Goal: Use online tool/utility: Use online tool/utility

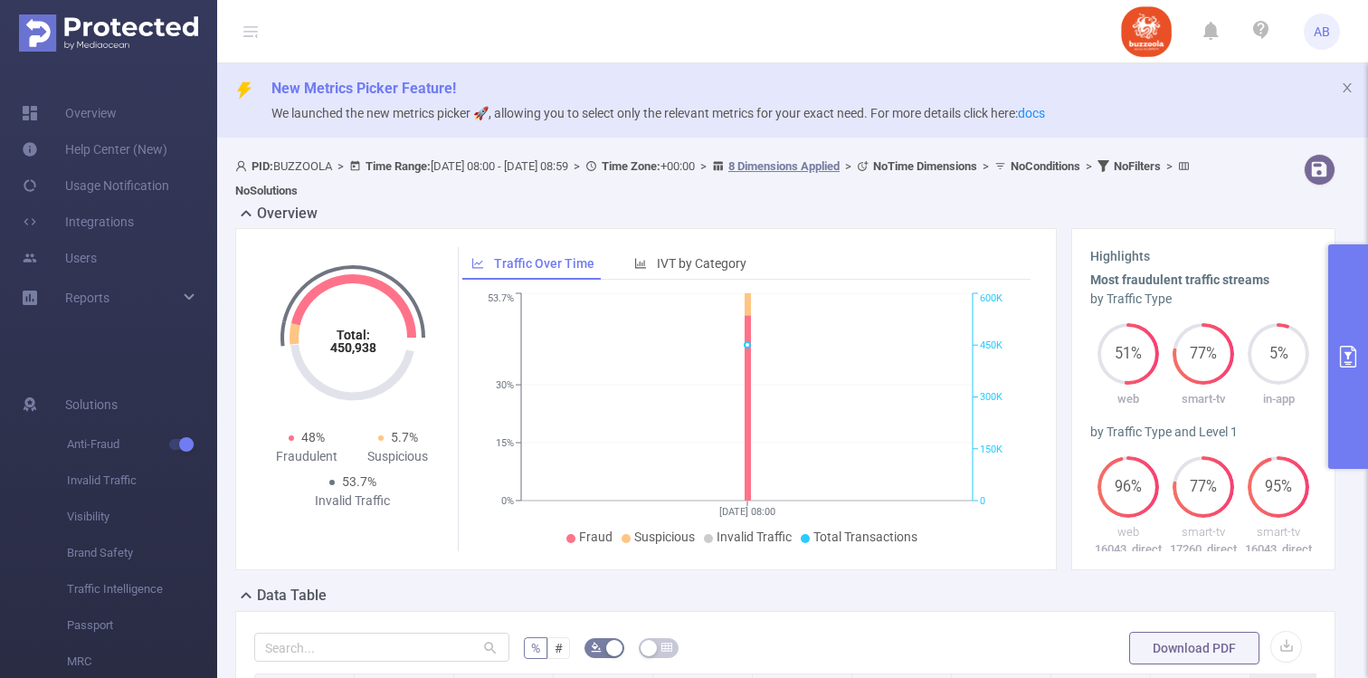
click at [1354, 309] on button "primary" at bounding box center [1349, 356] width 40 height 224
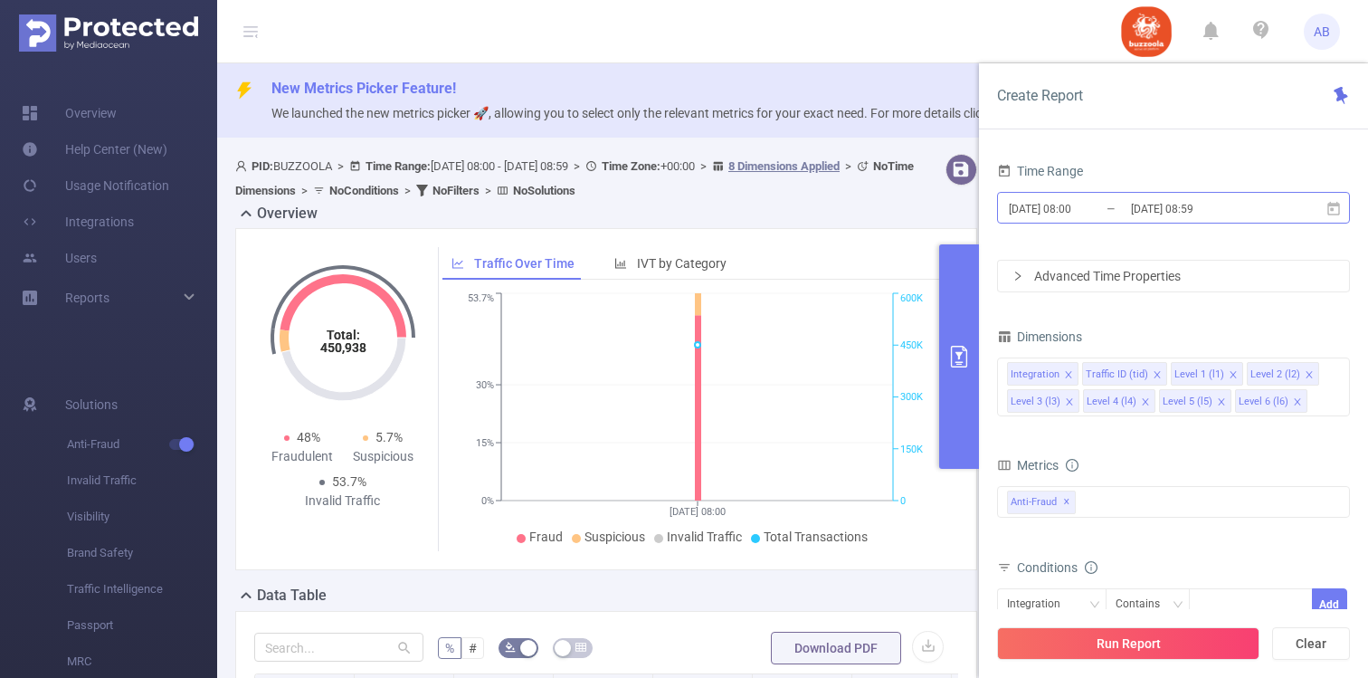
click at [1058, 207] on input "[DATE] 08:00" at bounding box center [1080, 208] width 147 height 24
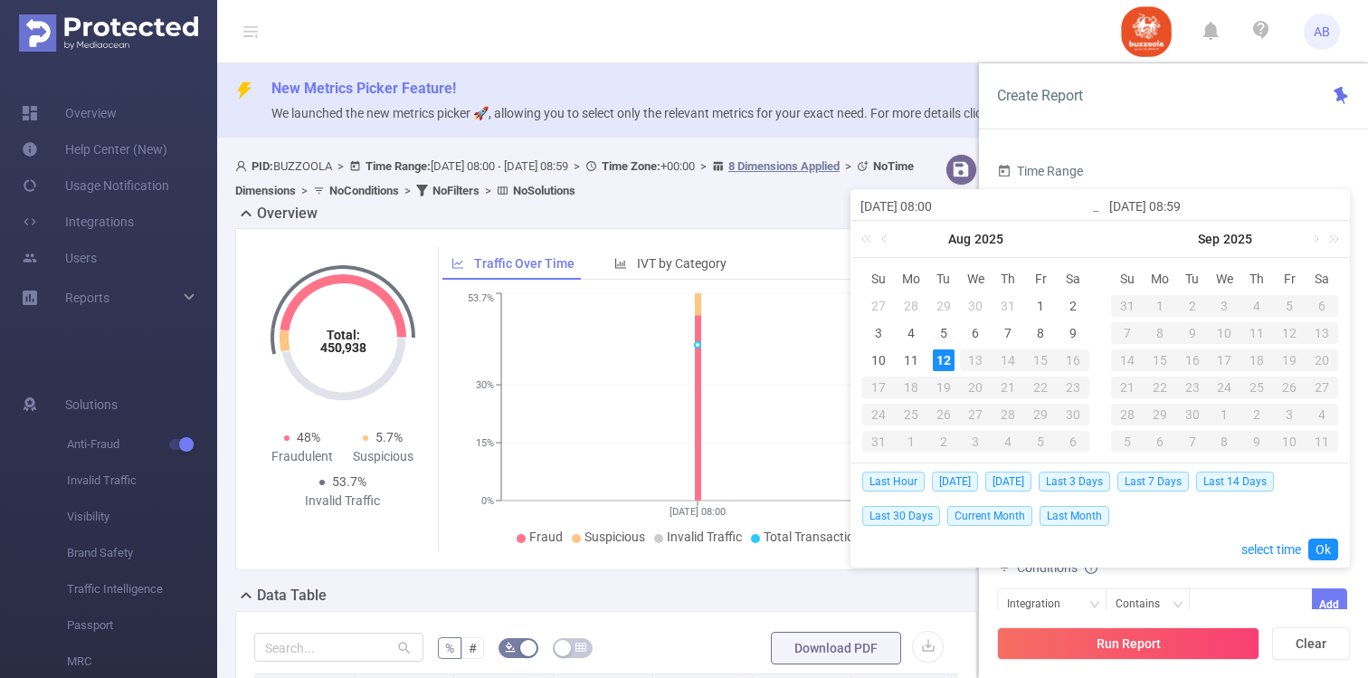
click at [875, 302] on div "27" at bounding box center [879, 306] width 22 height 22
click at [910, 357] on div "11" at bounding box center [912, 360] width 22 height 22
type input "[DATE] 08:00"
type input "[DATE] 08:59"
type input "[DATE] 08:00"
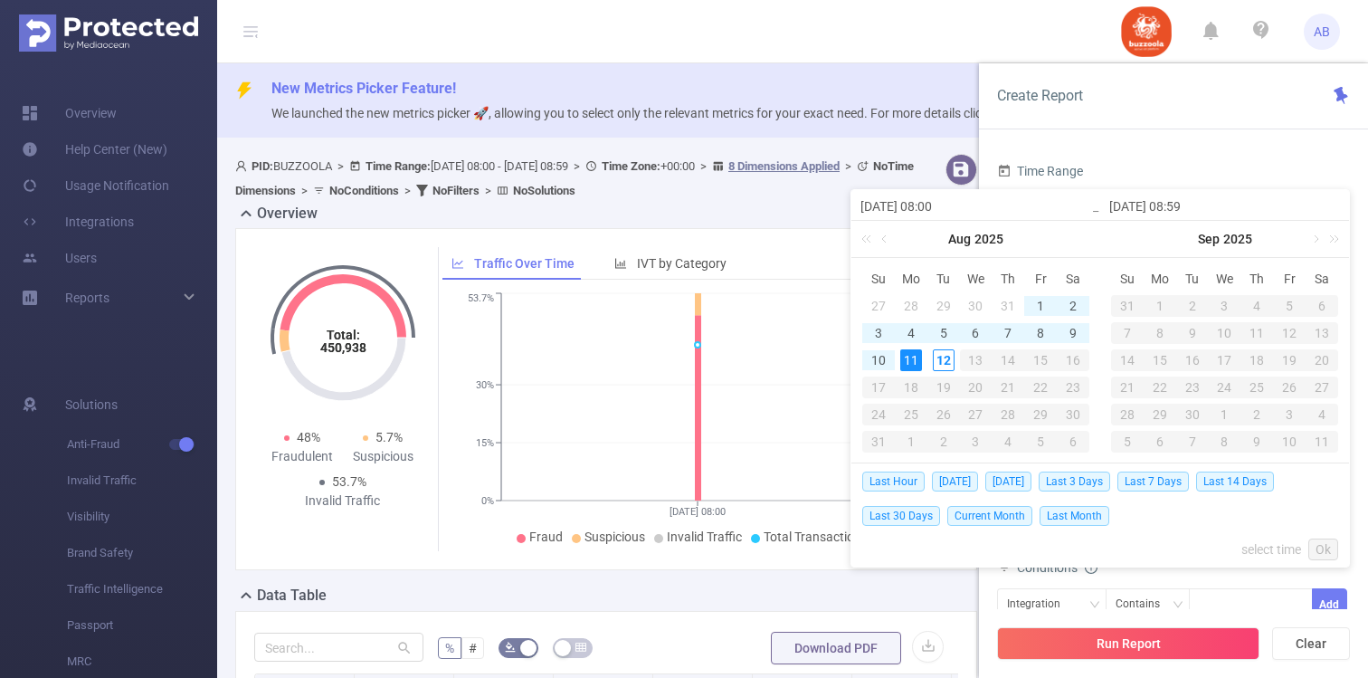
type input "[DATE] 08:59"
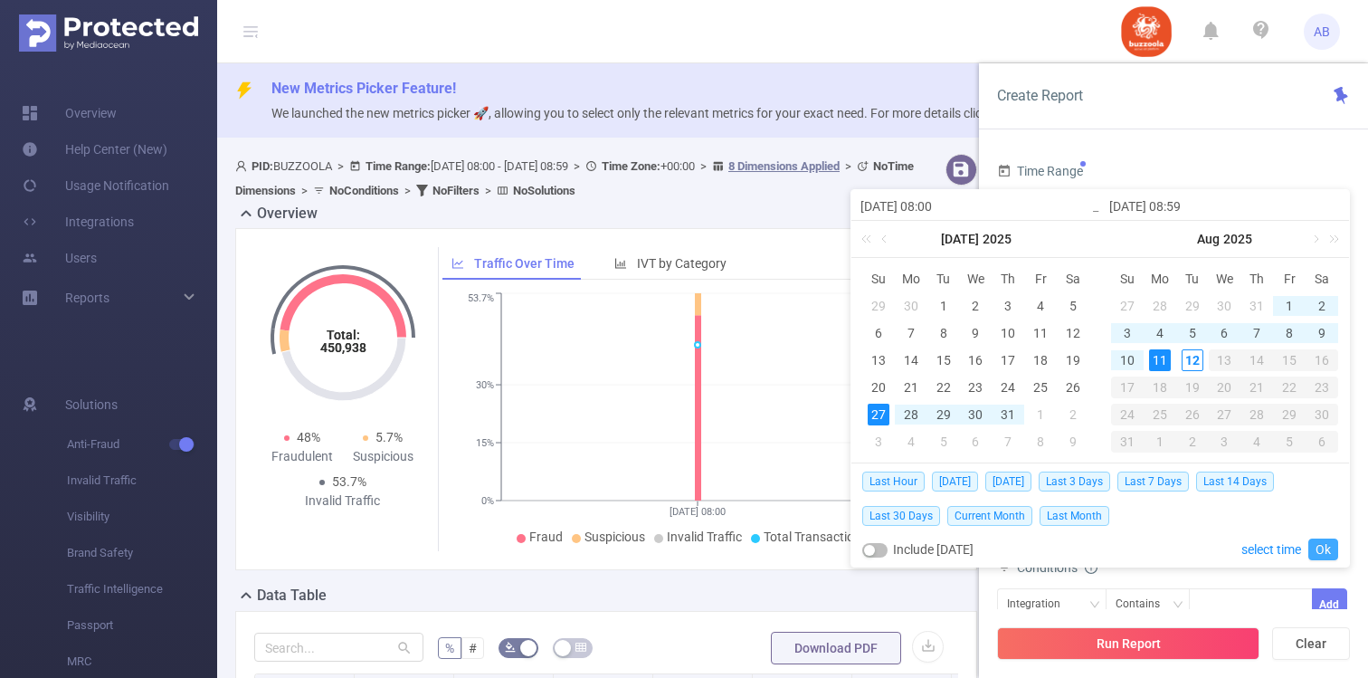
click at [1327, 548] on link "Ok" at bounding box center [1324, 550] width 30 height 22
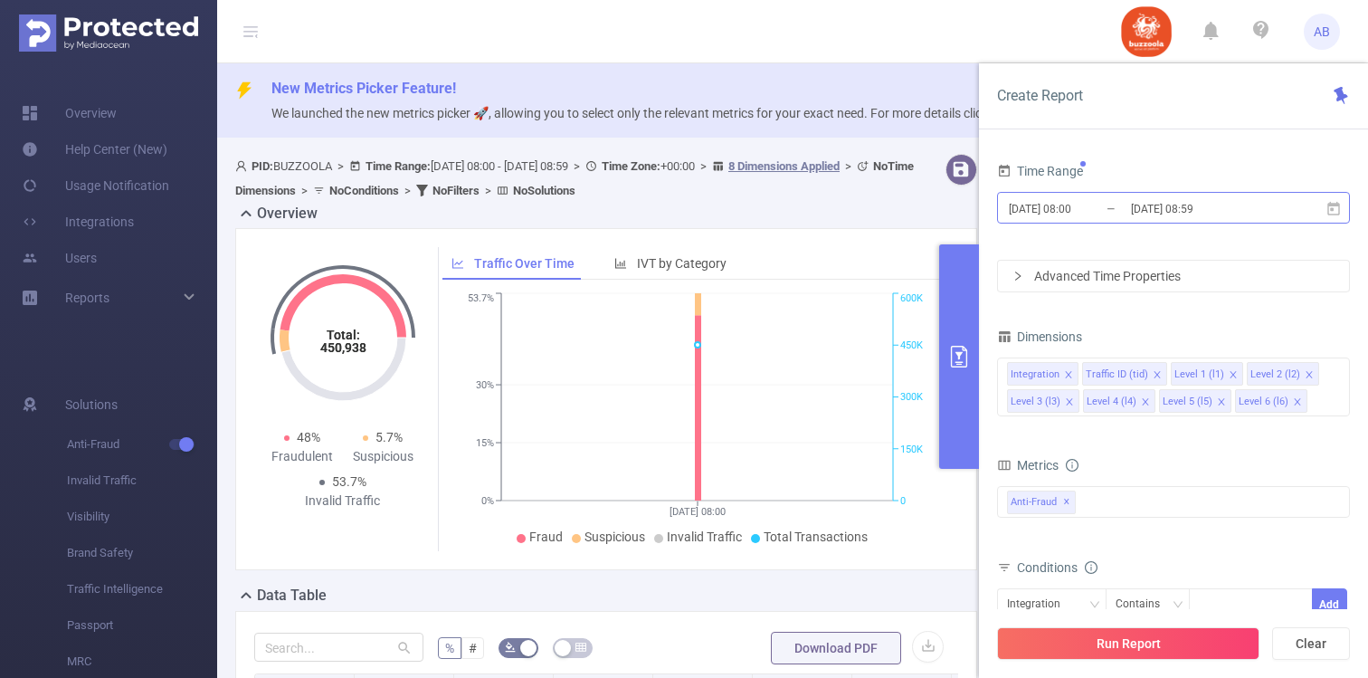
click at [1162, 206] on input "[DATE] 08:59" at bounding box center [1203, 208] width 147 height 24
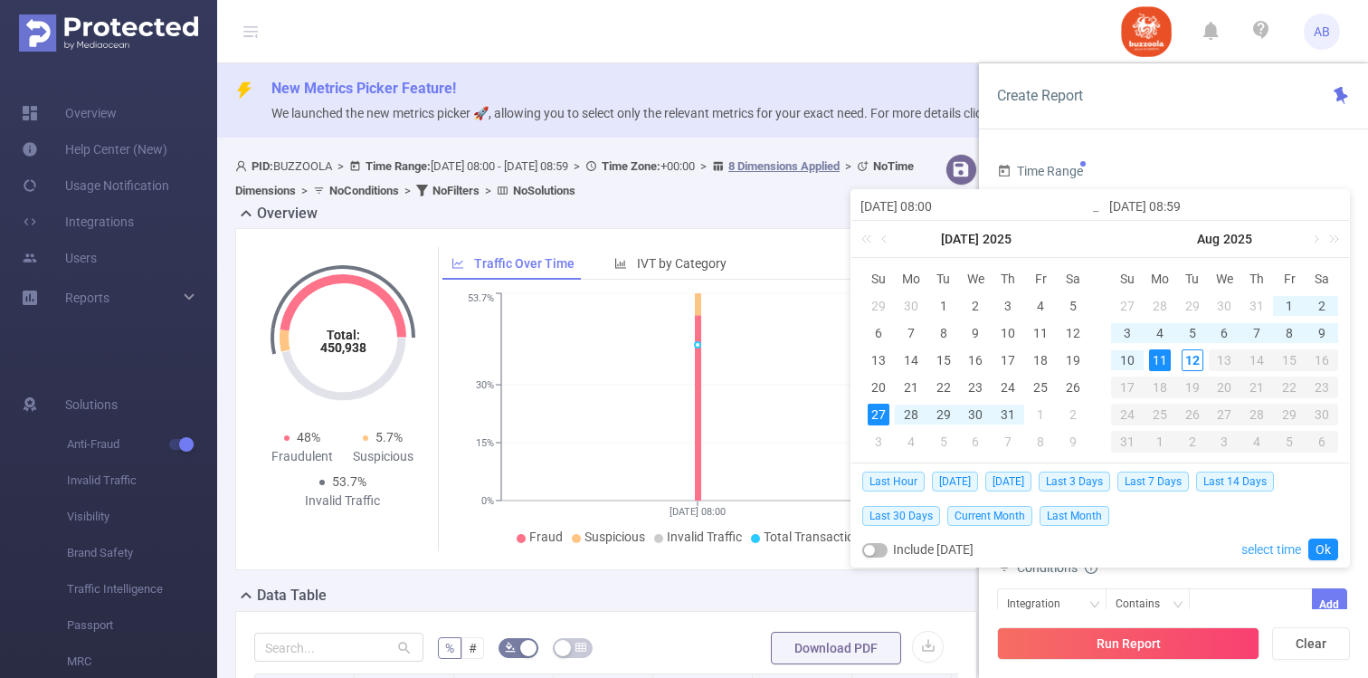
click at [1284, 547] on link "select time" at bounding box center [1272, 549] width 60 height 34
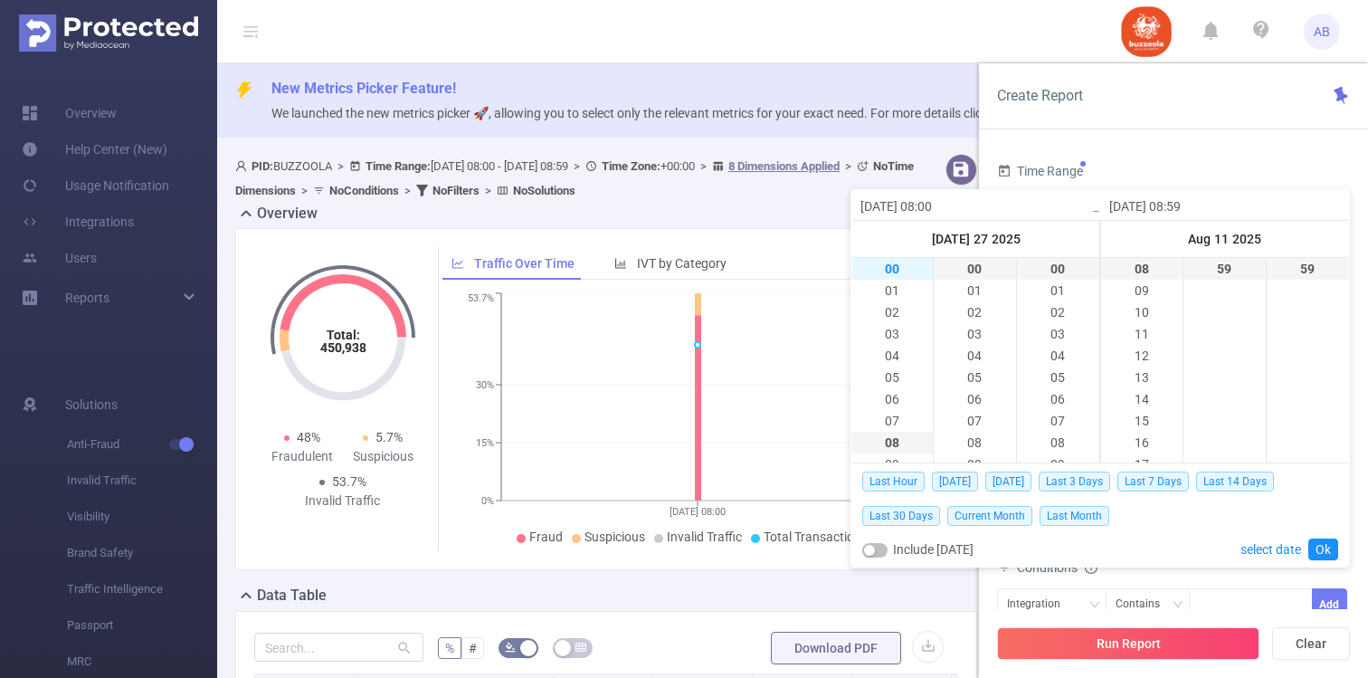
click at [898, 269] on li "00" at bounding box center [892, 269] width 81 height 22
type input "[DATE] 00:00"
click at [1150, 273] on li "23" at bounding box center [1141, 269] width 81 height 22
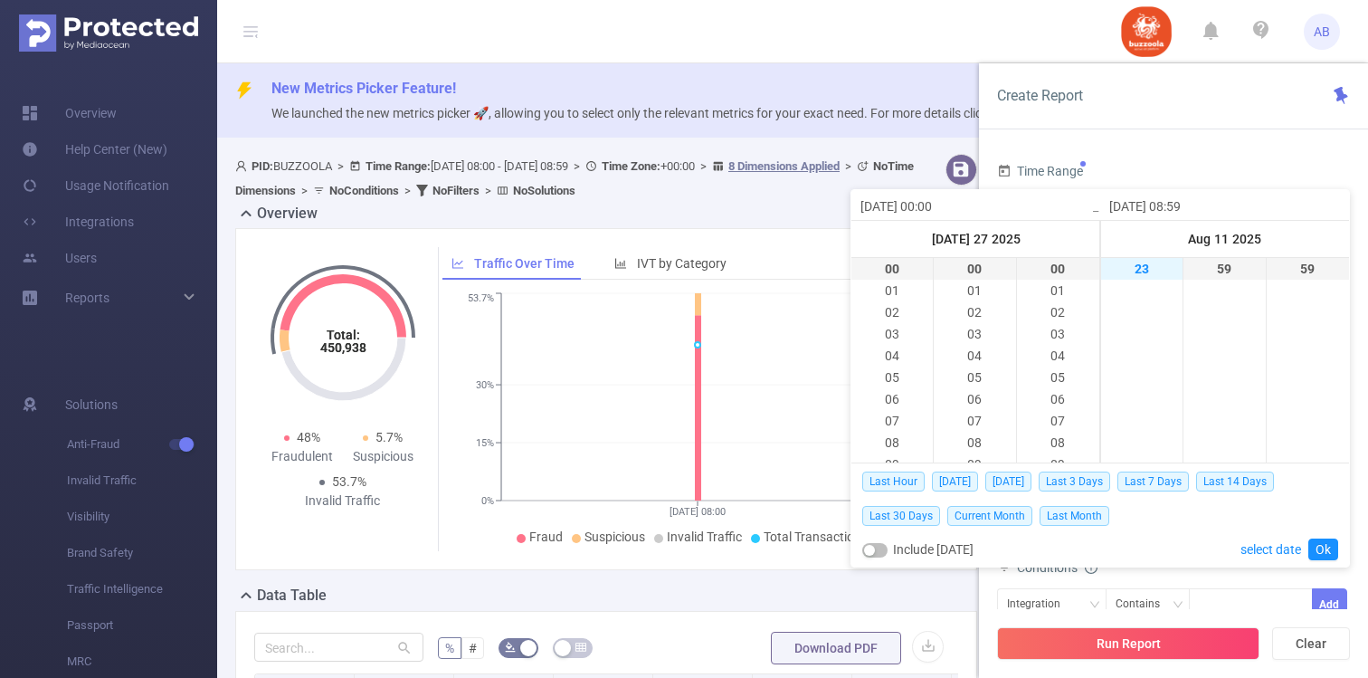
type input "[DATE] 23:59"
click at [1333, 549] on link "Ok" at bounding box center [1324, 550] width 30 height 22
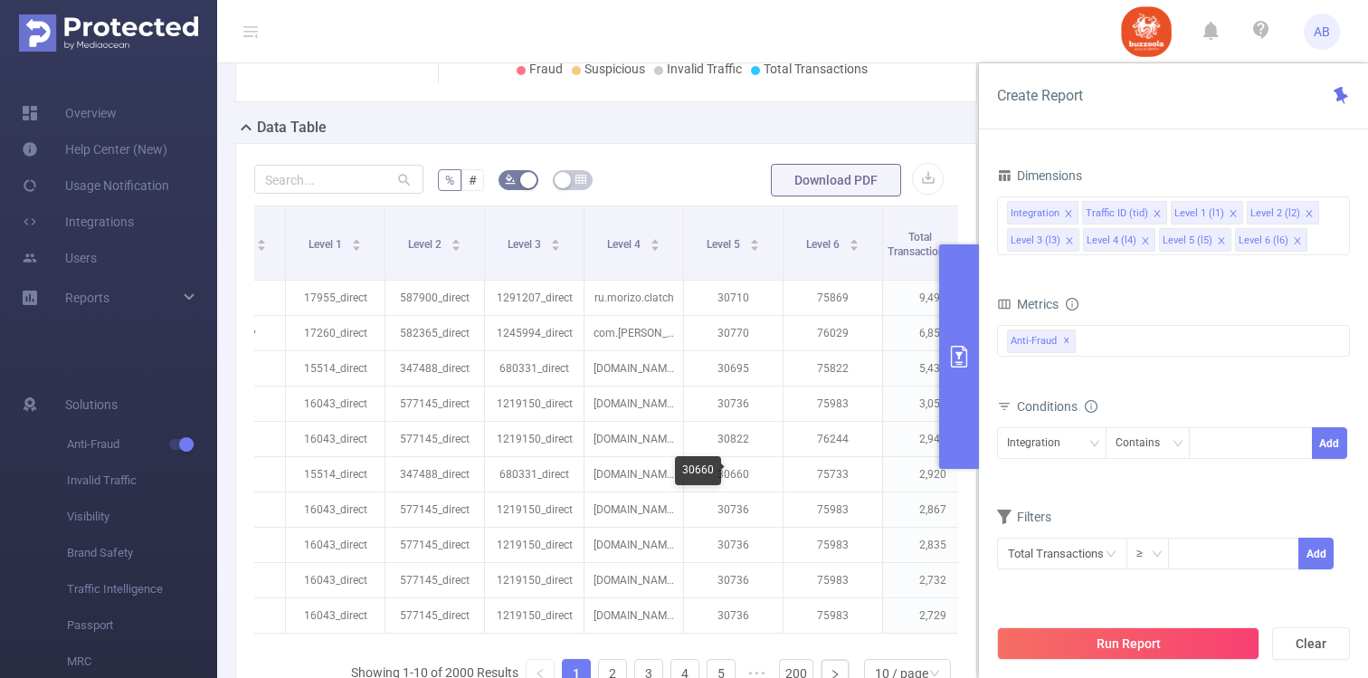
scroll to position [0, 193]
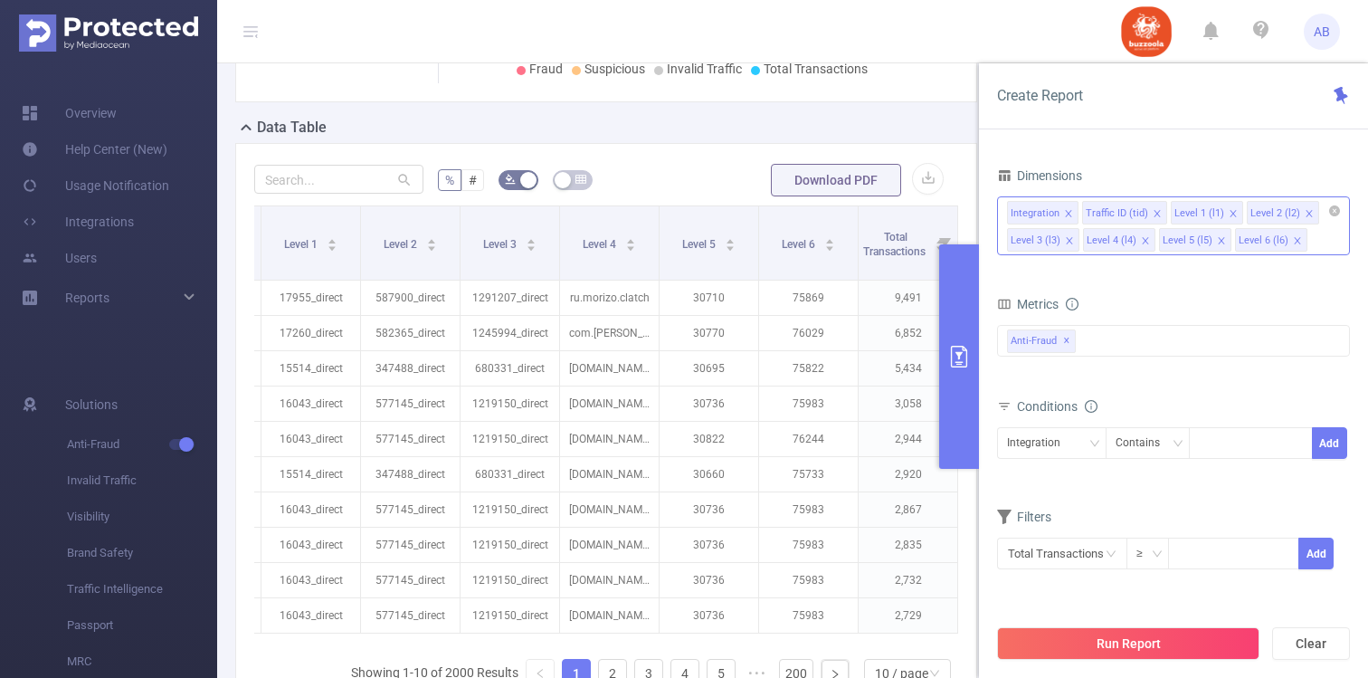
click at [1220, 241] on icon "icon: close" at bounding box center [1221, 240] width 9 height 9
click at [1076, 450] on div "Integration" at bounding box center [1052, 443] width 90 height 30
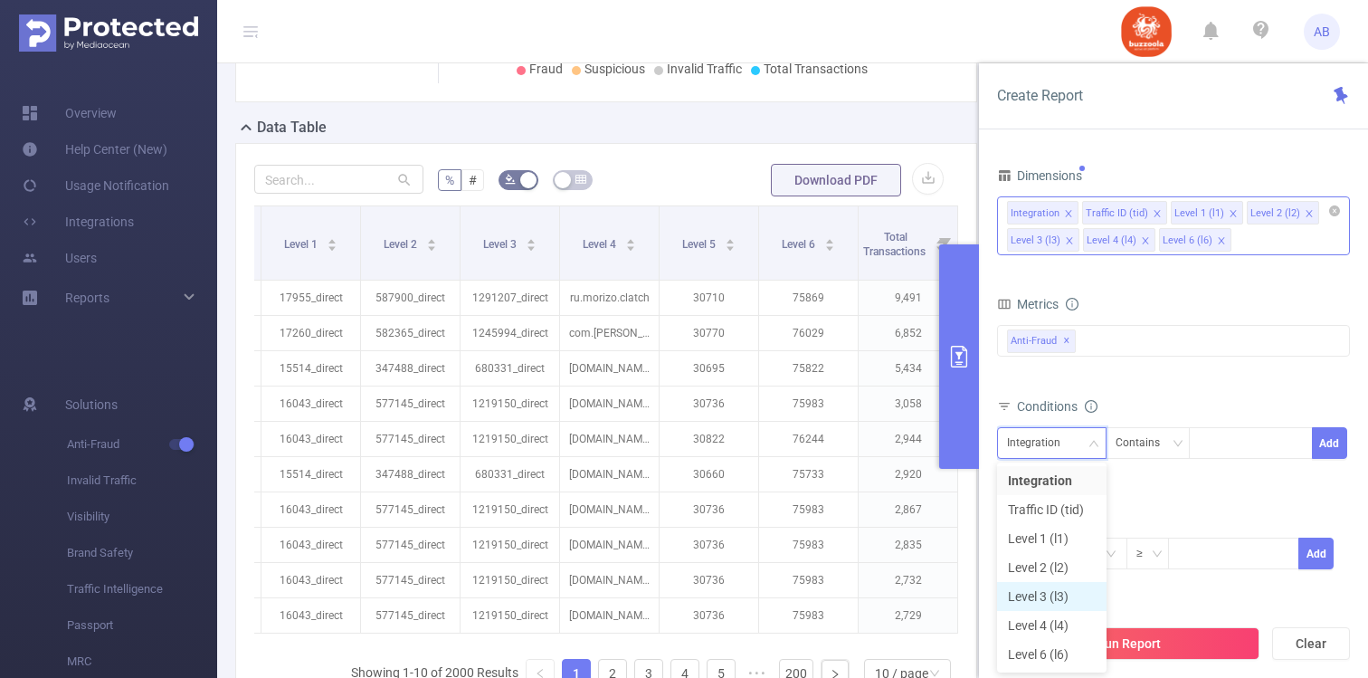
click at [1061, 593] on li "Level 3 (l3)" at bounding box center [1052, 596] width 110 height 29
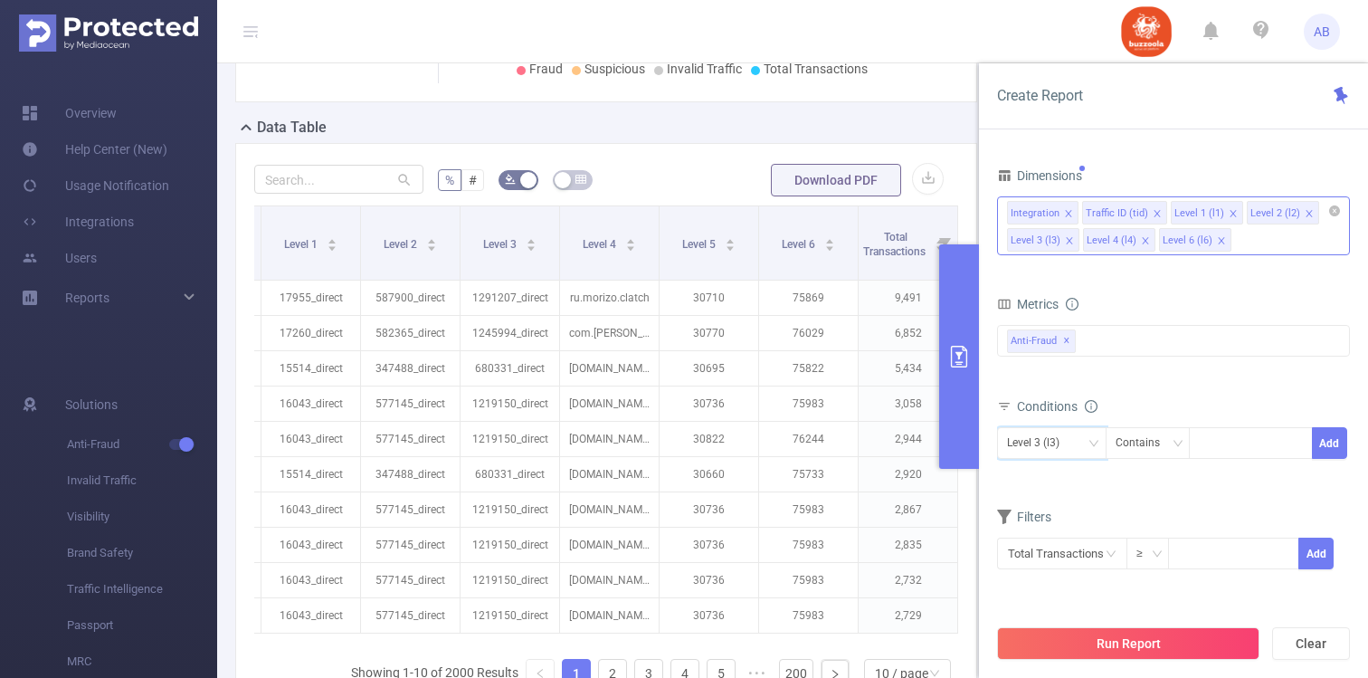
click at [1242, 413] on div "Conditions" at bounding box center [1173, 409] width 353 height 30
click at [1234, 435] on div at bounding box center [1251, 443] width 104 height 30
paste input "1217276"
type input "1217276"
click at [1224, 496] on ul "1217276" at bounding box center [1251, 480] width 124 height 36
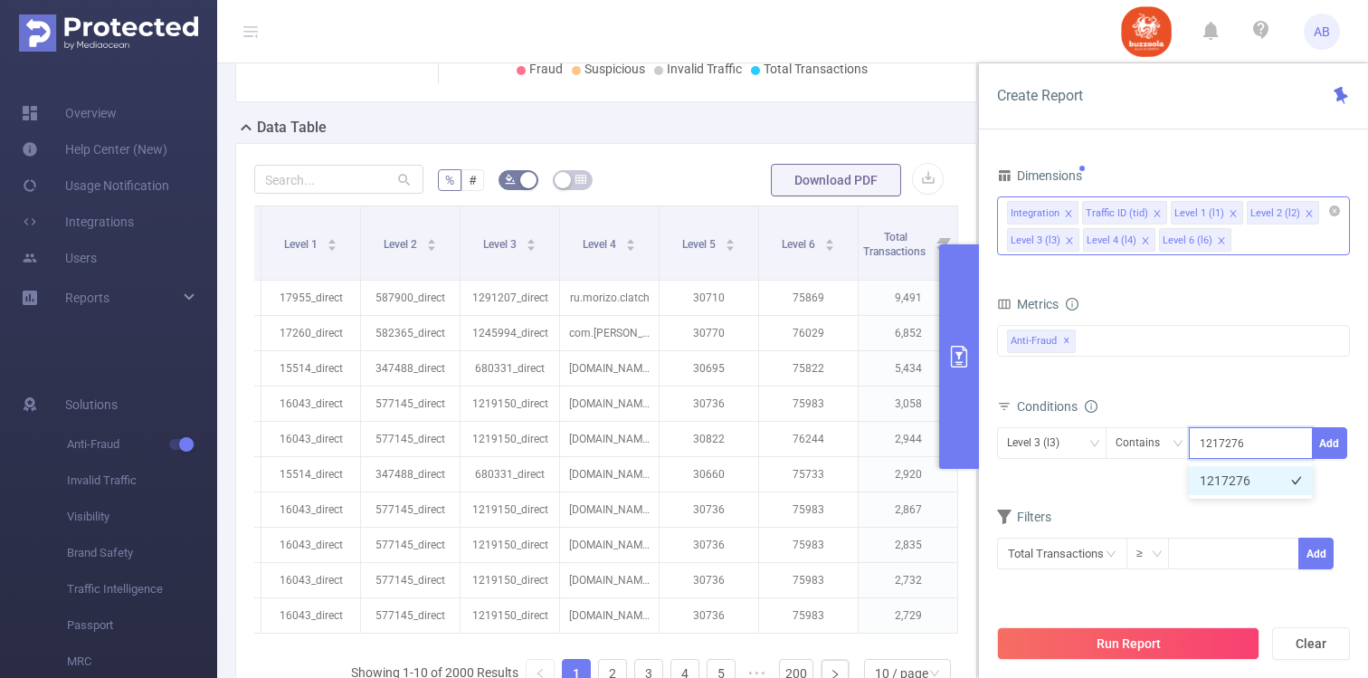
click at [1229, 481] on li "1217276" at bounding box center [1251, 480] width 124 height 29
click at [1329, 449] on button "Add" at bounding box center [1329, 443] width 35 height 32
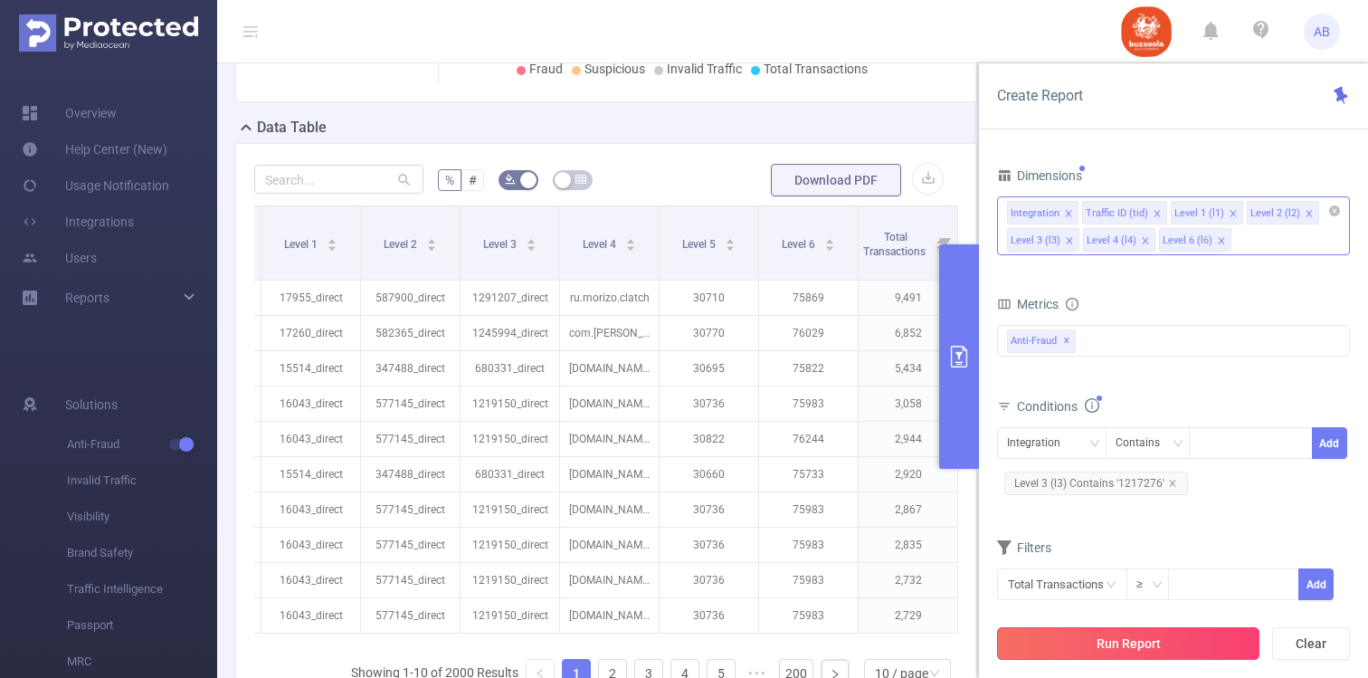
click at [1128, 652] on button "Run Report" at bounding box center [1128, 643] width 262 height 33
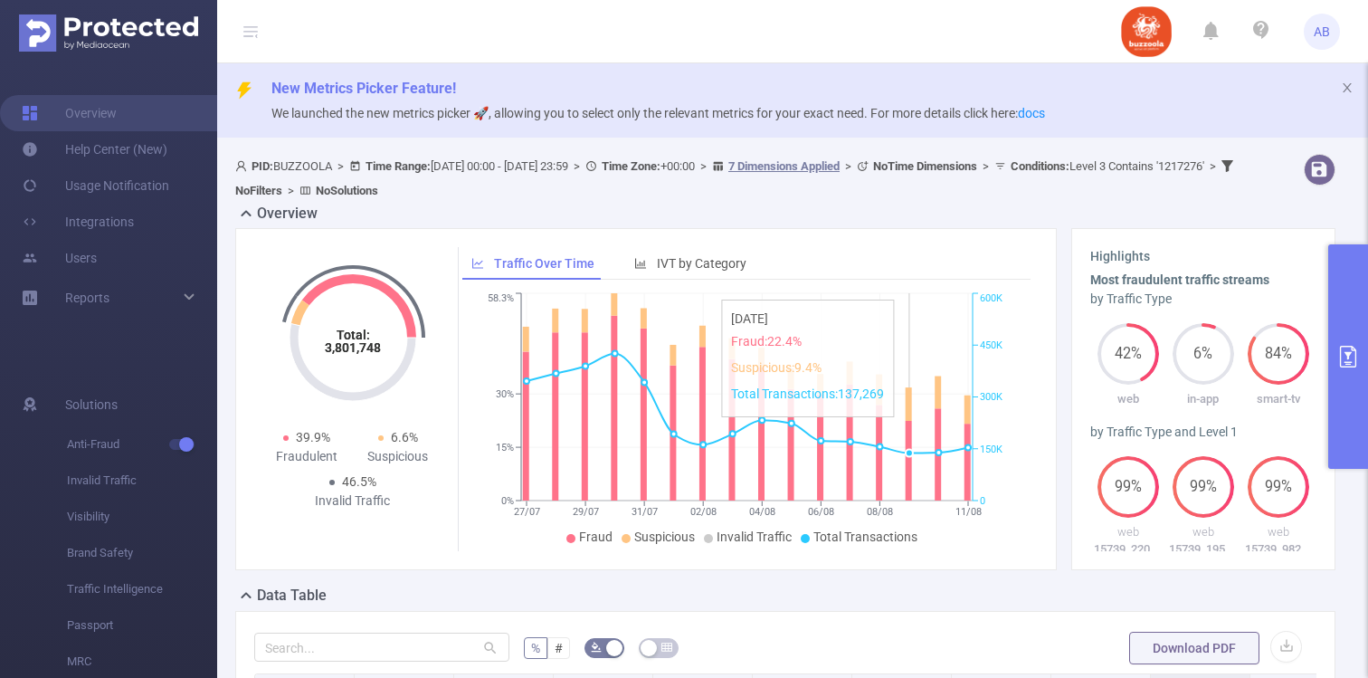
scroll to position [394, 0]
